Goal: Find specific page/section: Find specific page/section

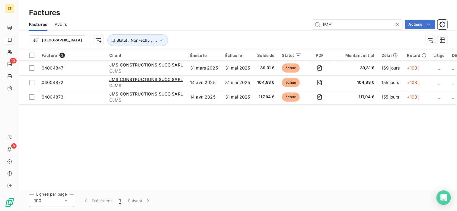
click at [155, 133] on div "Facture 3 Client Émise le Échue le Solde dû Statut PDF Montant initial Délai Re…" at bounding box center [238, 120] width 438 height 140
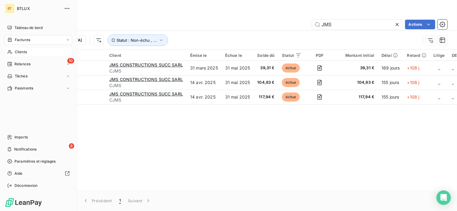
click at [22, 53] on span "Clients" at bounding box center [21, 51] width 12 height 5
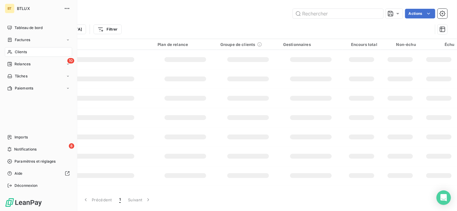
click at [22, 53] on span "Clients" at bounding box center [21, 51] width 12 height 5
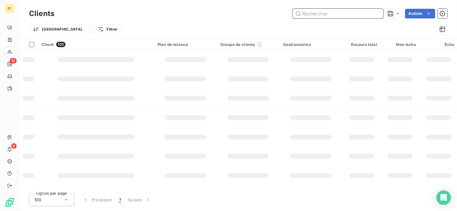
click at [339, 12] on input "text" at bounding box center [338, 14] width 91 height 10
type input "jms"
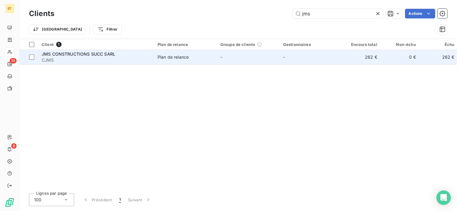
click at [140, 53] on div "JMS CONSTRUCTIONS SUCC SARL" at bounding box center [96, 54] width 109 height 6
